Goal: Check status: Check status

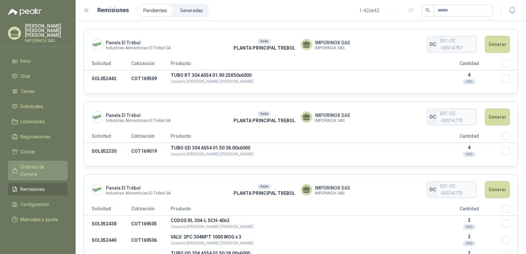
click at [23, 163] on span "Órdenes de Compra" at bounding box center [40, 170] width 41 height 14
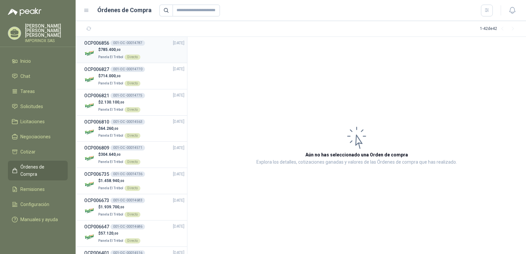
click at [108, 47] on span "785.400 ,00" at bounding box center [111, 49] width 20 height 5
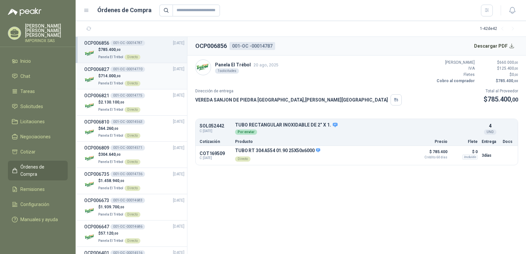
click at [106, 75] on span "714.000 ,00" at bounding box center [111, 76] width 20 height 5
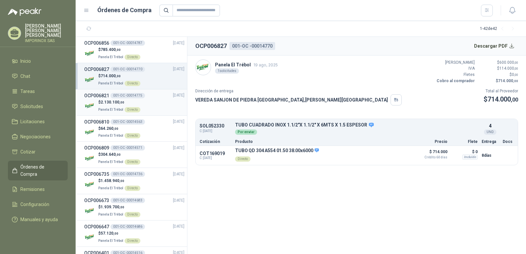
click at [108, 106] on p "Panela El Trébol Directo" at bounding box center [119, 109] width 42 height 7
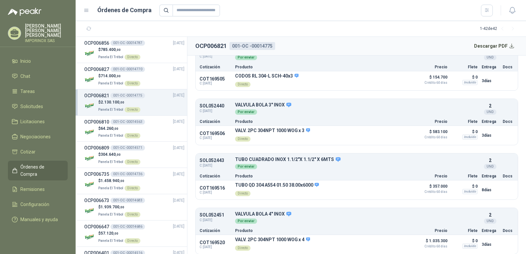
scroll to position [79, 0]
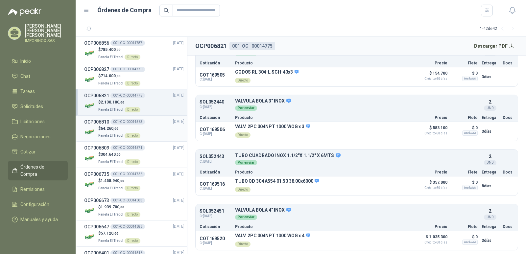
click at [109, 129] on span "64.260 ,00" at bounding box center [110, 128] width 18 height 5
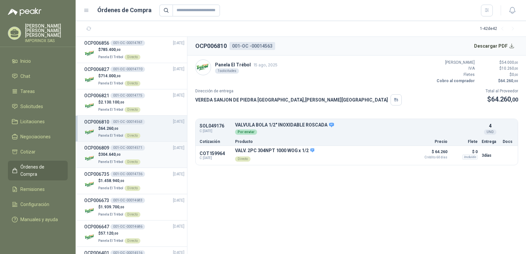
click at [106, 152] on p "$ 304.640 ,00" at bounding box center [119, 155] width 42 height 6
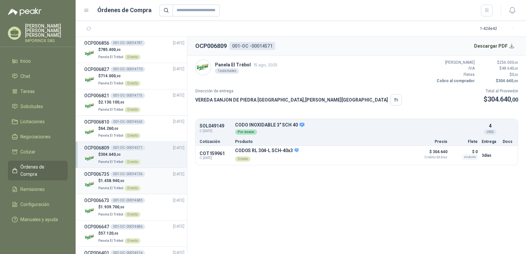
click at [110, 182] on span "1.458.940 ,00" at bounding box center [113, 180] width 24 height 5
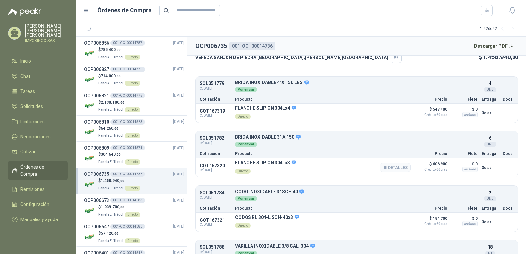
scroll to position [13, 0]
